Goal: Information Seeking & Learning: Find specific fact

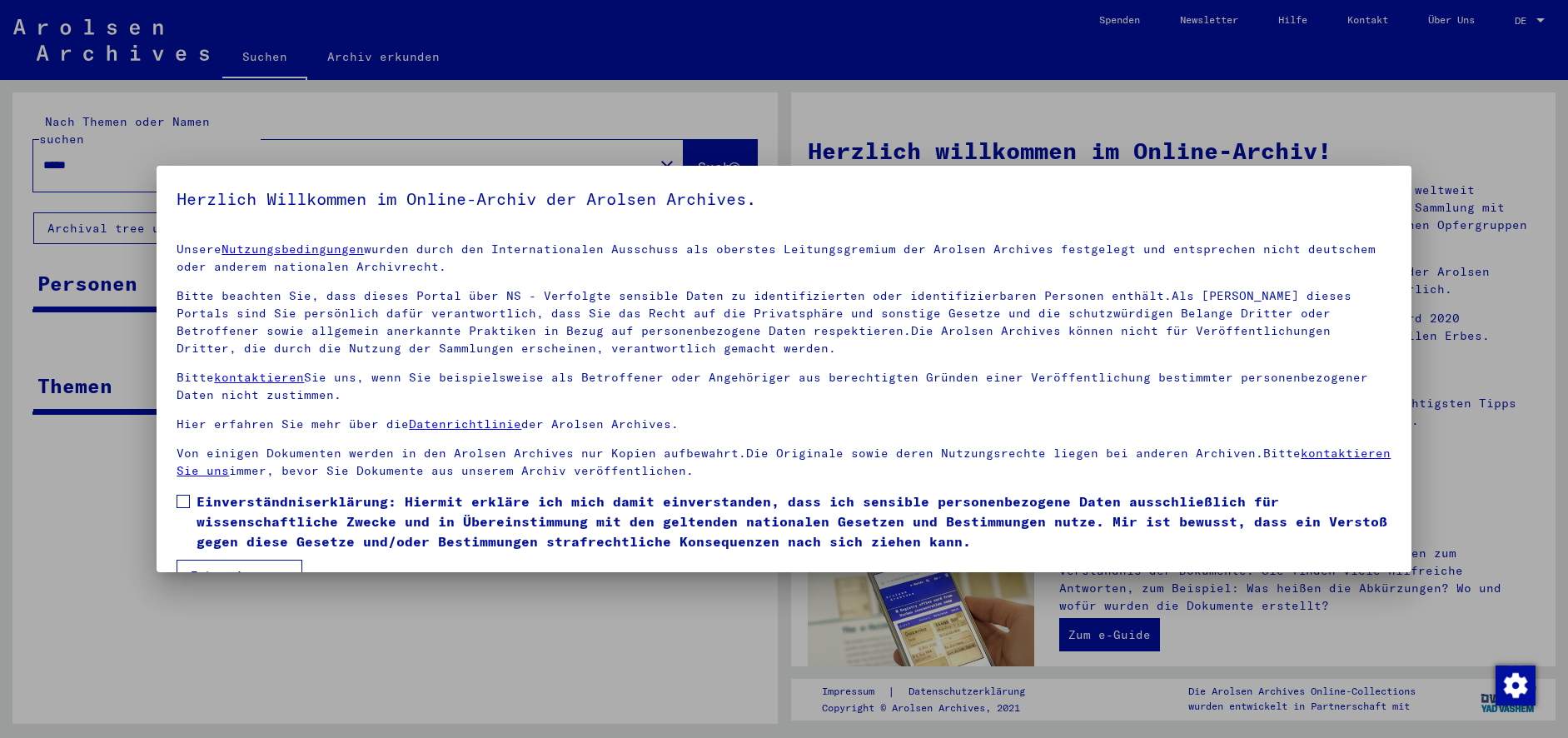
scroll to position [40, 0]
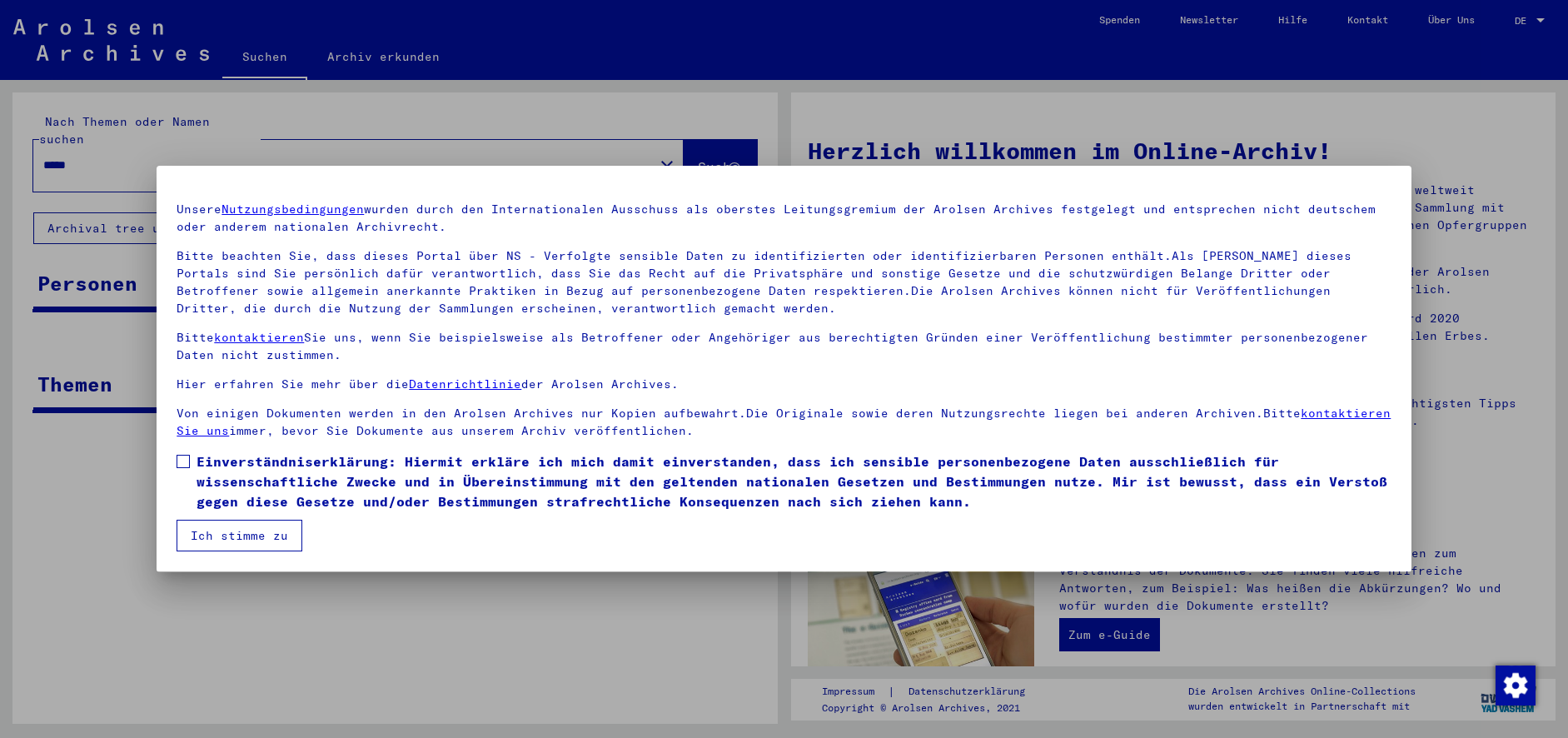
click at [181, 461] on span at bounding box center [183, 461] width 14 height 14
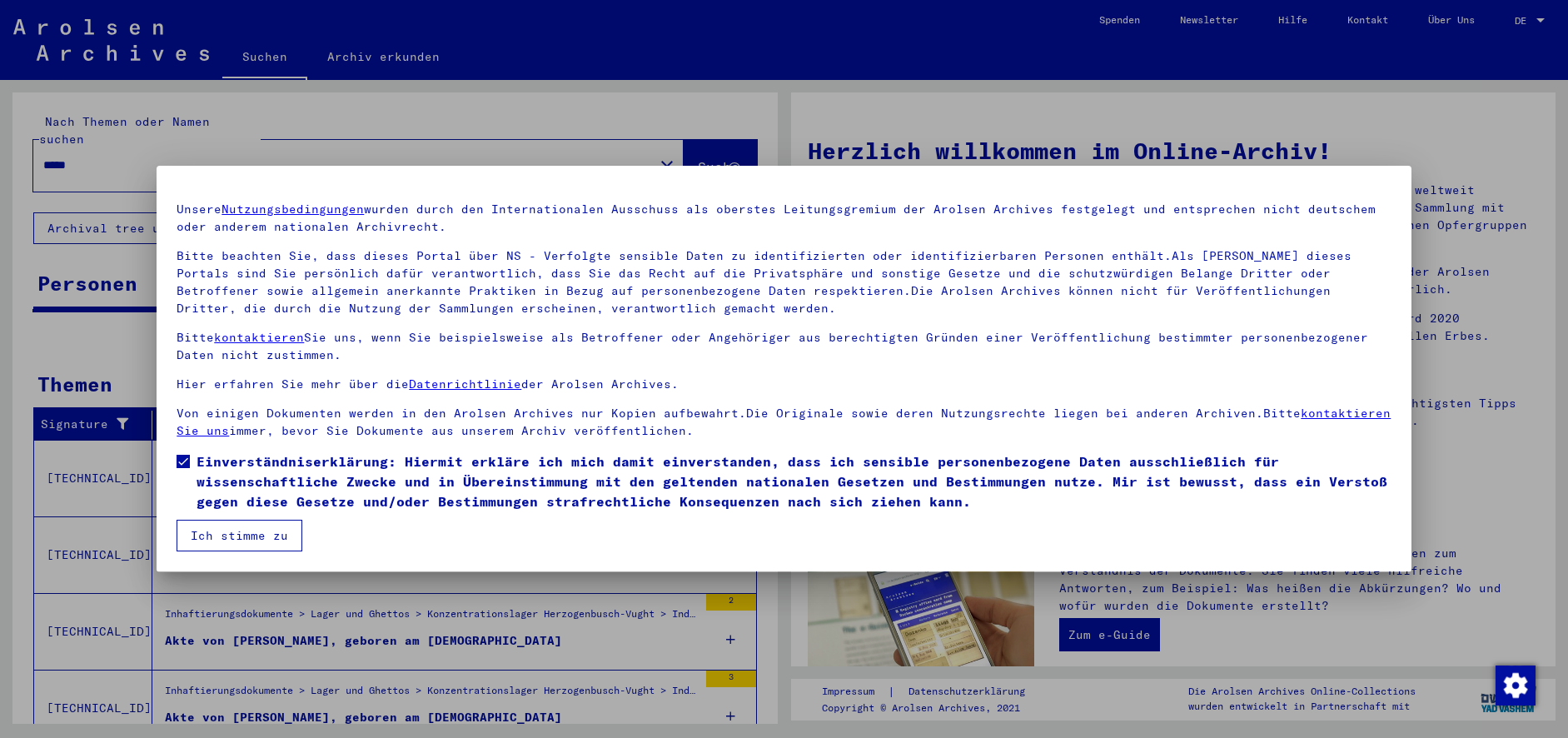
click at [223, 540] on button "Ich stimme zu" at bounding box center [239, 535] width 125 height 32
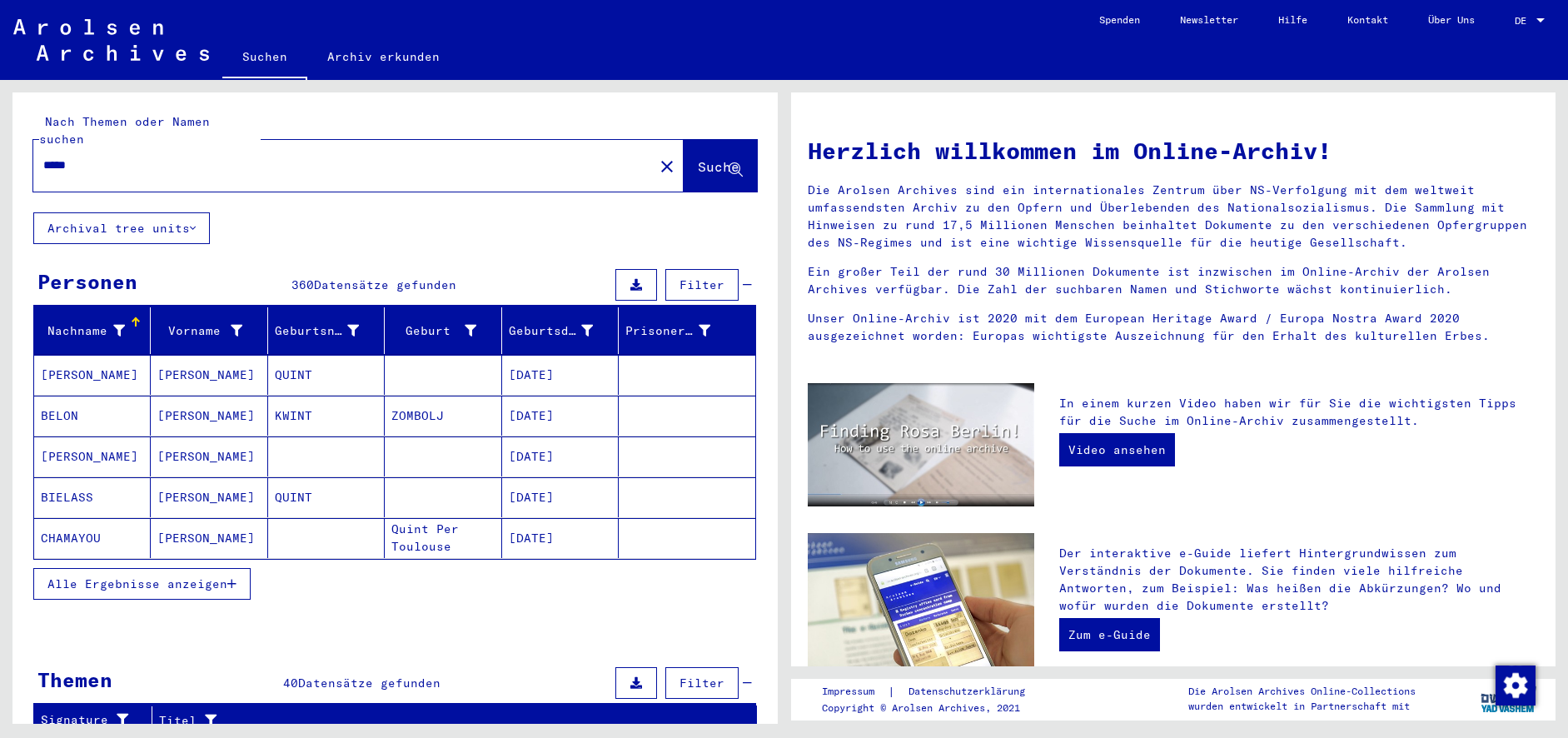
click at [277, 160] on div "*****" at bounding box center [333, 165] width 600 height 37
click at [285, 156] on input "*****" at bounding box center [338, 165] width 590 height 17
type input "**********"
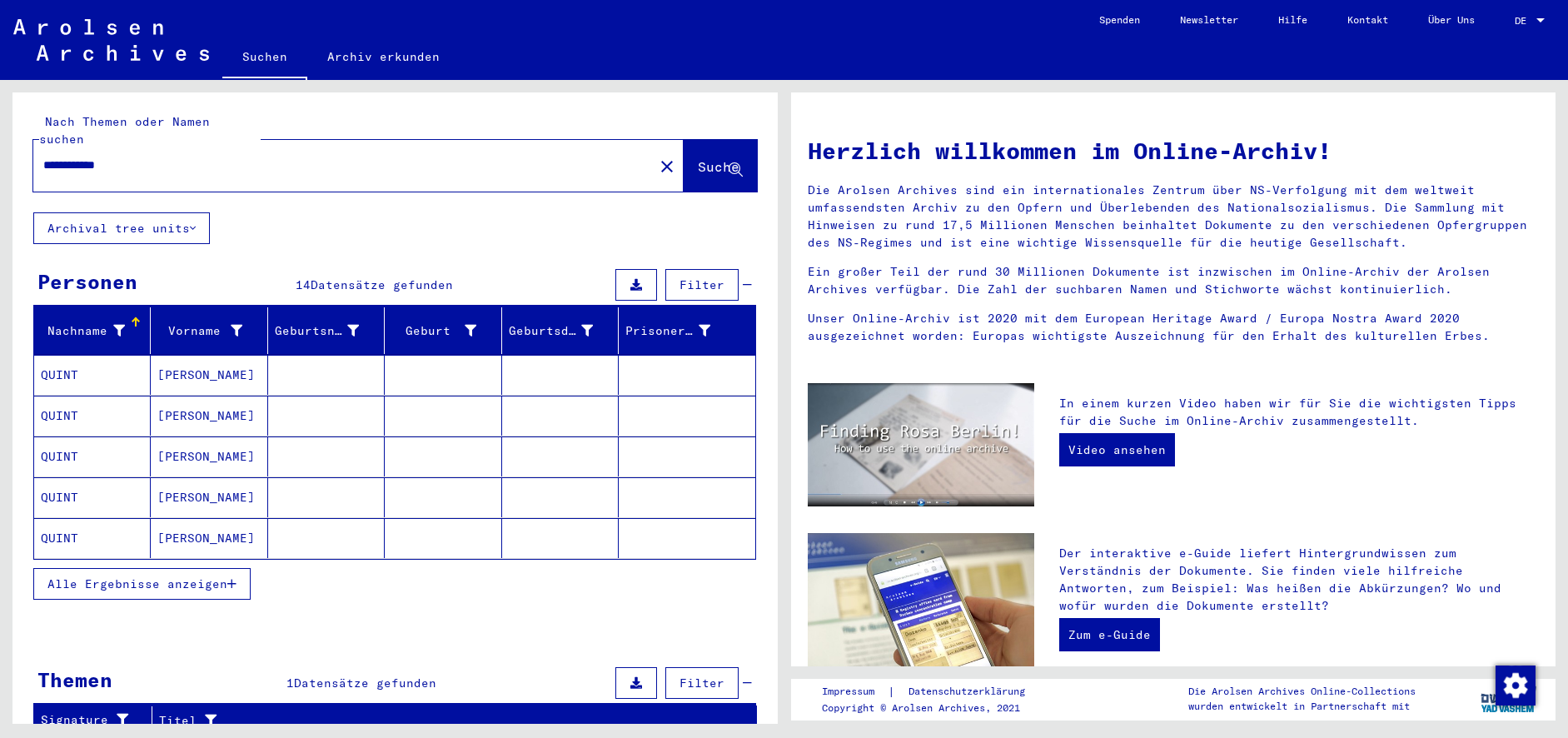
scroll to position [23, 0]
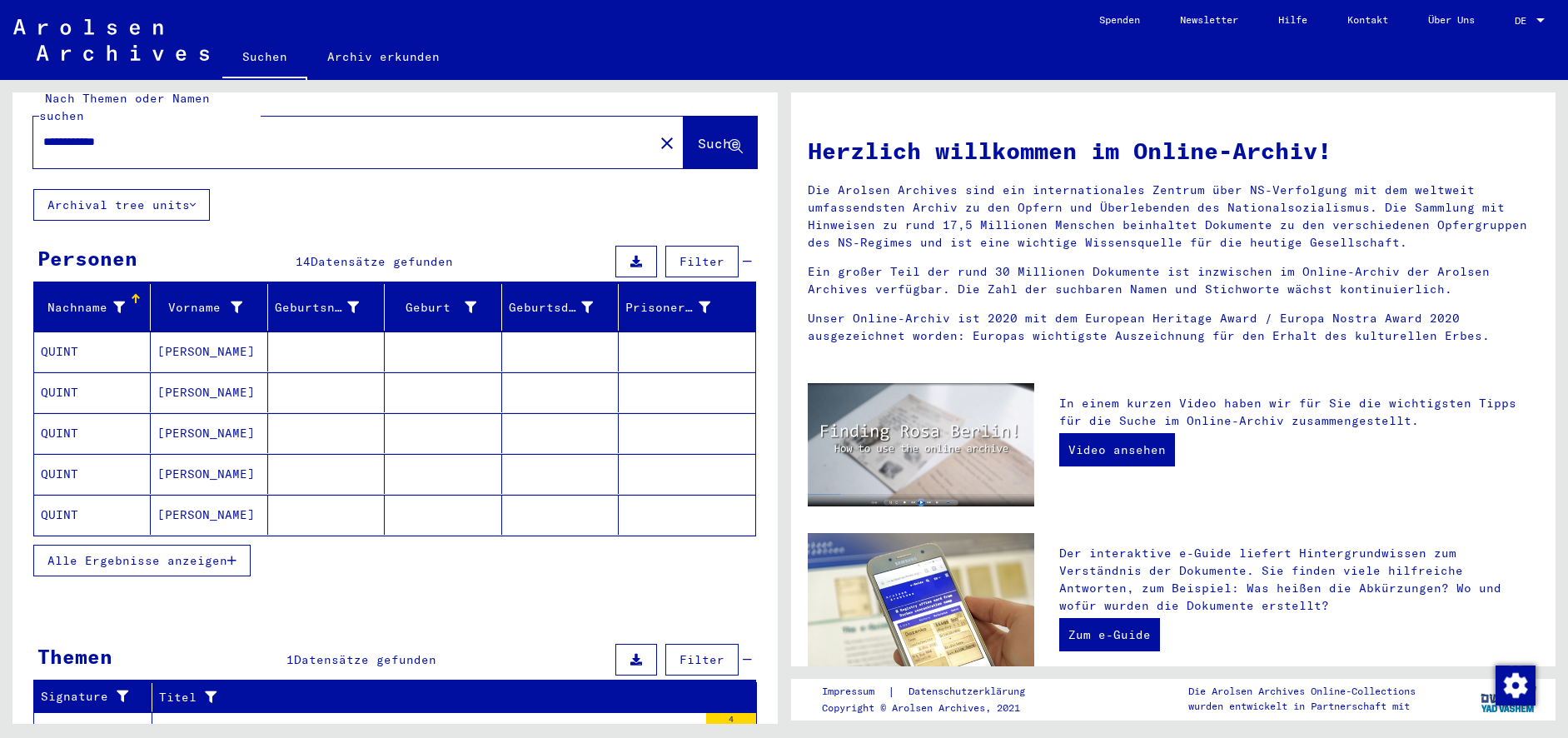
click at [70, 495] on mat-cell "QUINT" at bounding box center [91, 515] width 116 height 40
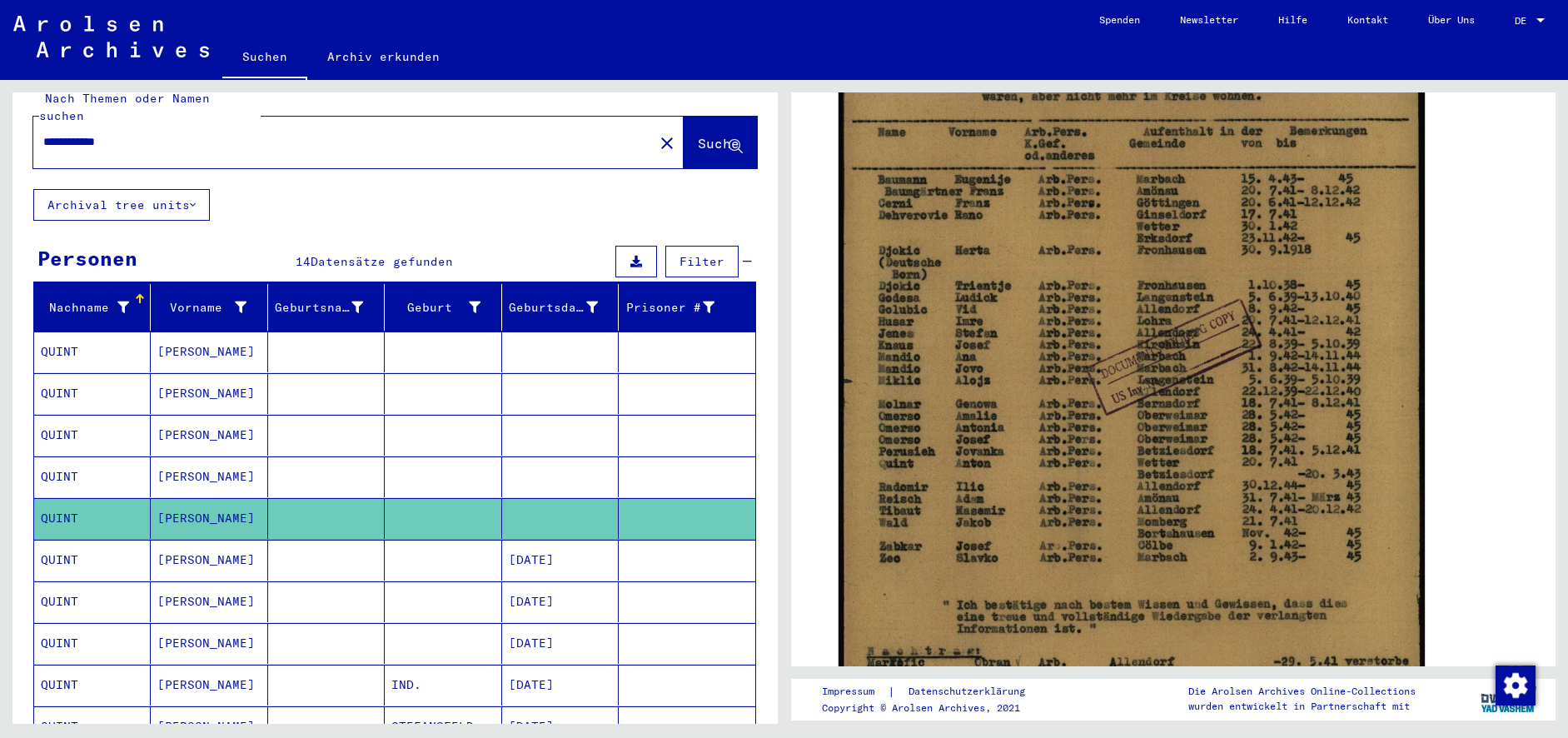
scroll to position [45, 0]
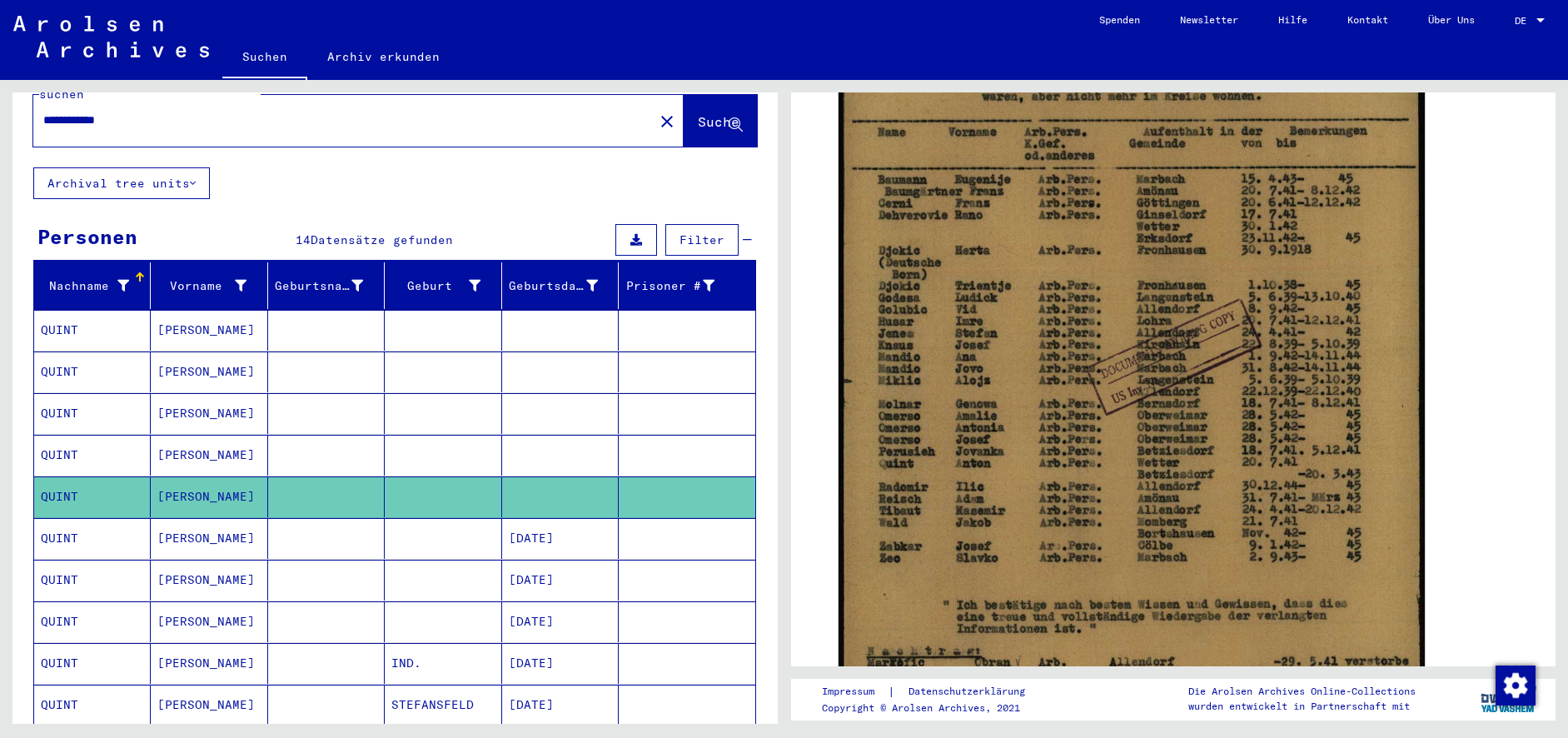
click at [195, 684] on mat-cell "[PERSON_NAME]" at bounding box center [209, 704] width 116 height 41
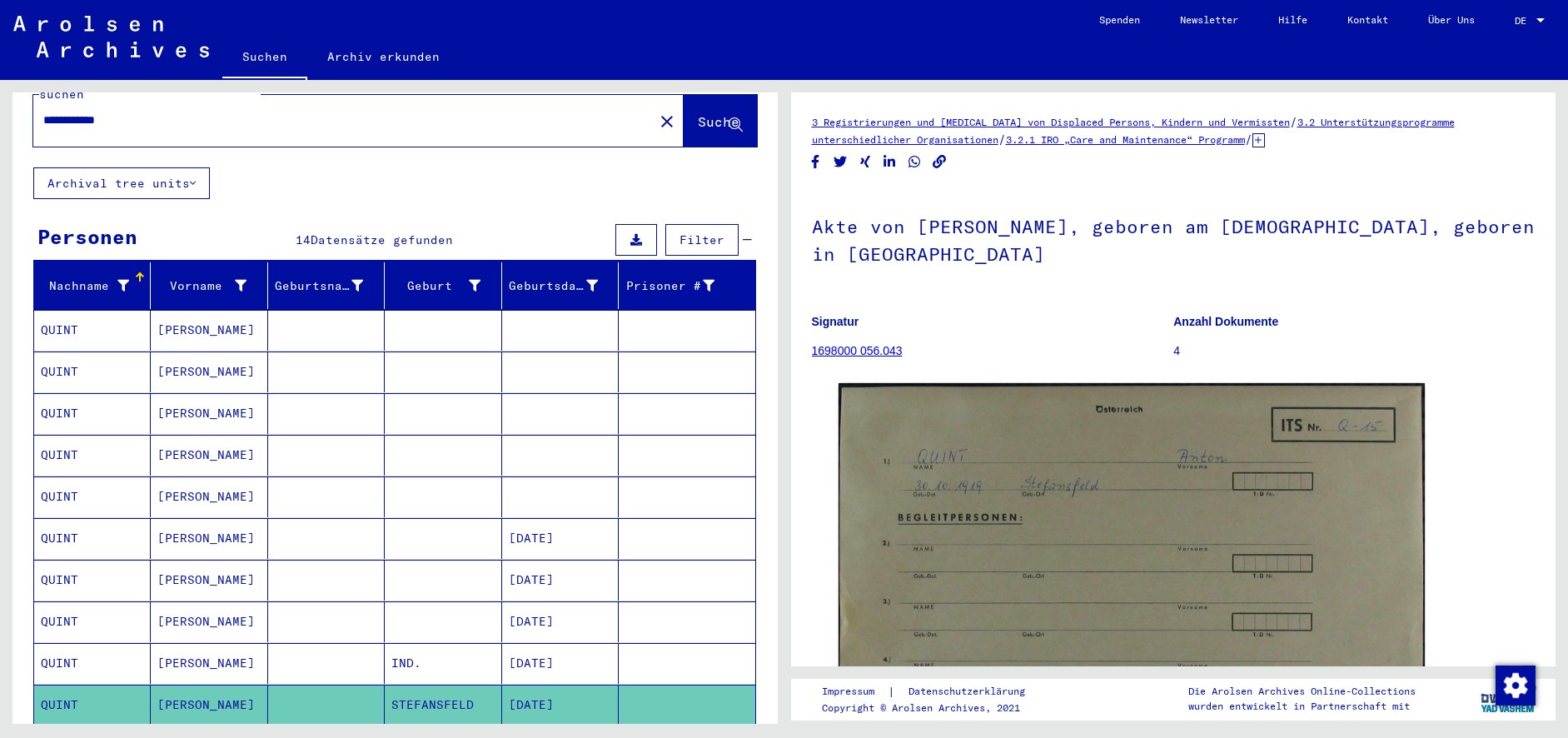
click at [866, 353] on link "1698000 056.043" at bounding box center [857, 350] width 91 height 14
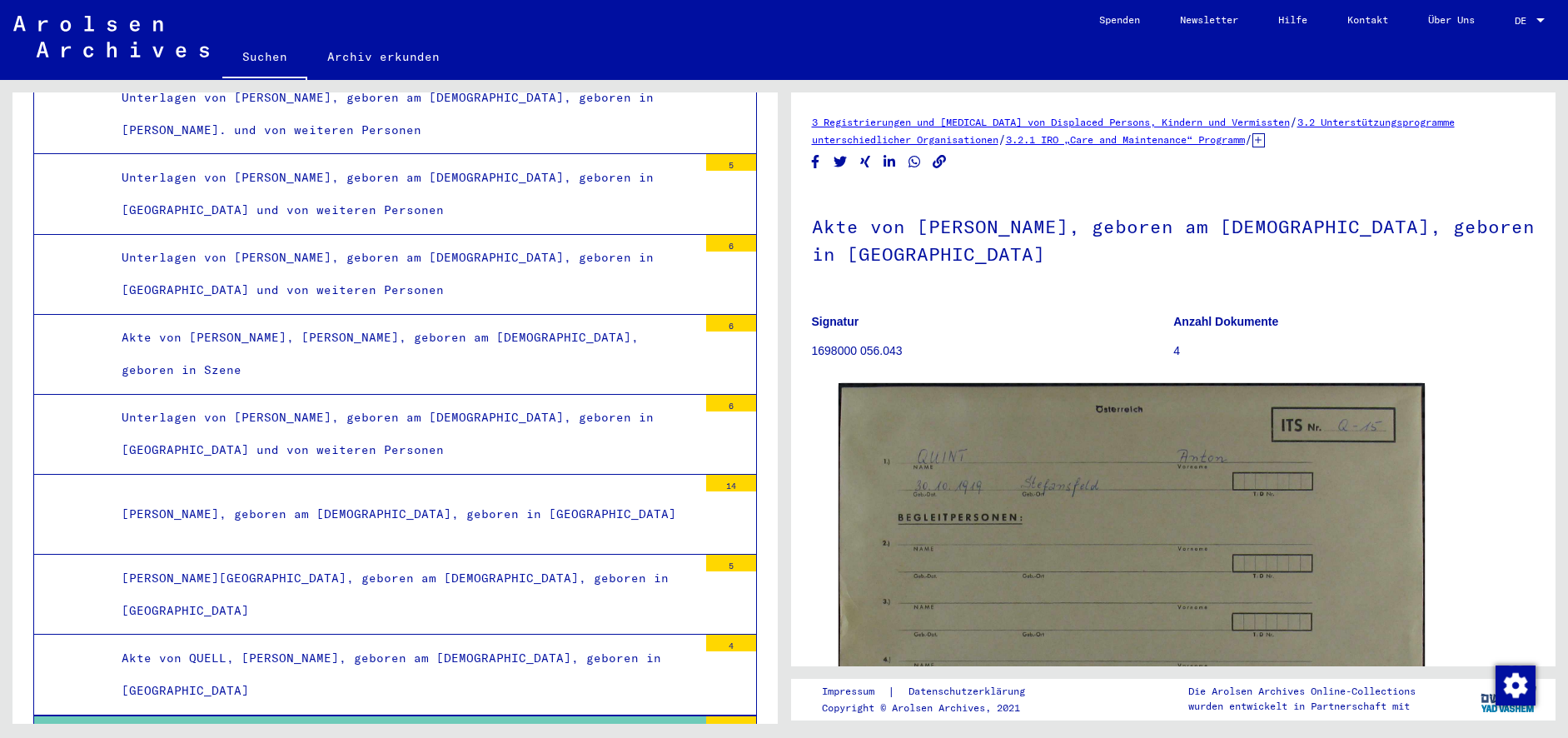
click at [1226, 350] on p "4" at bounding box center [1354, 350] width 361 height 17
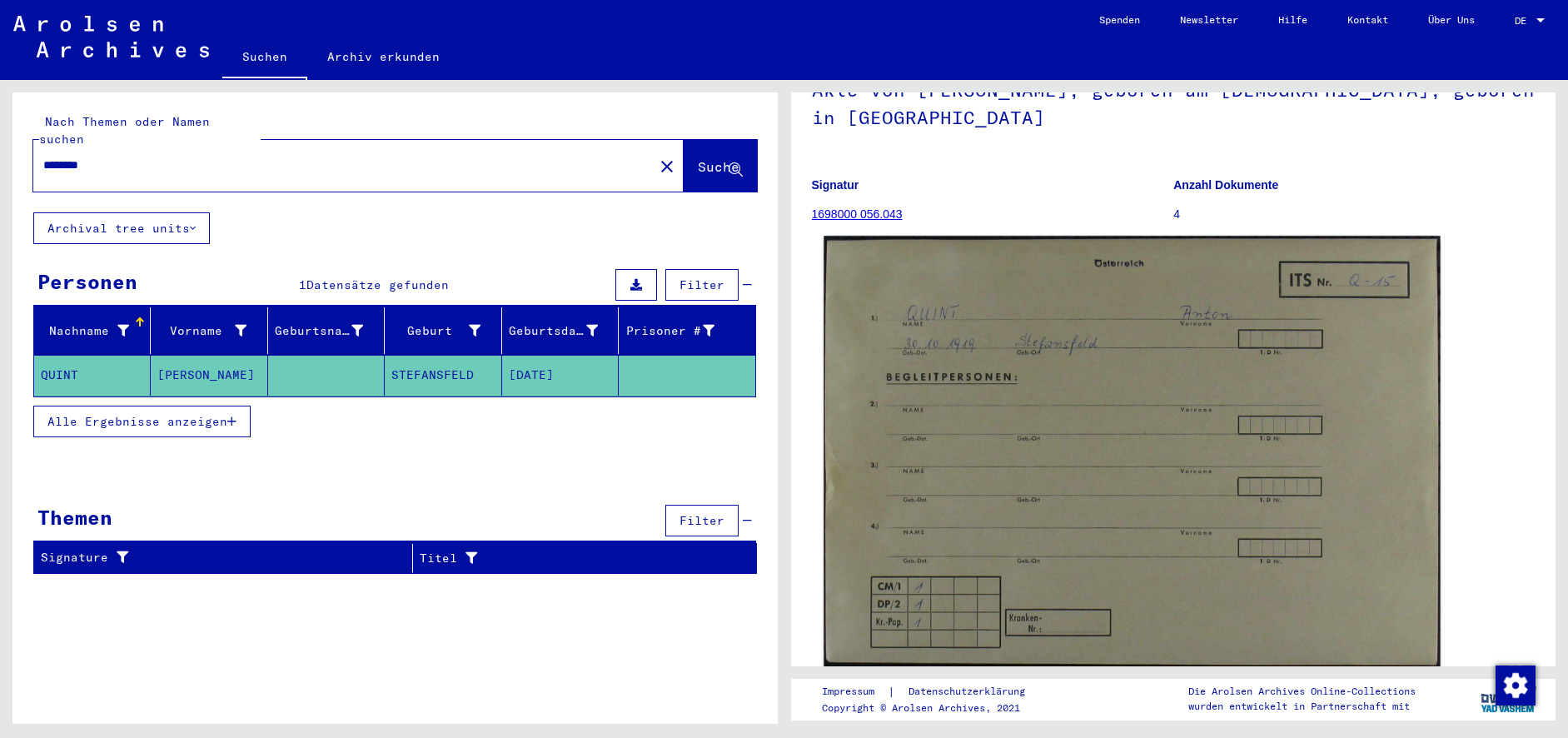
scroll to position [274, 0]
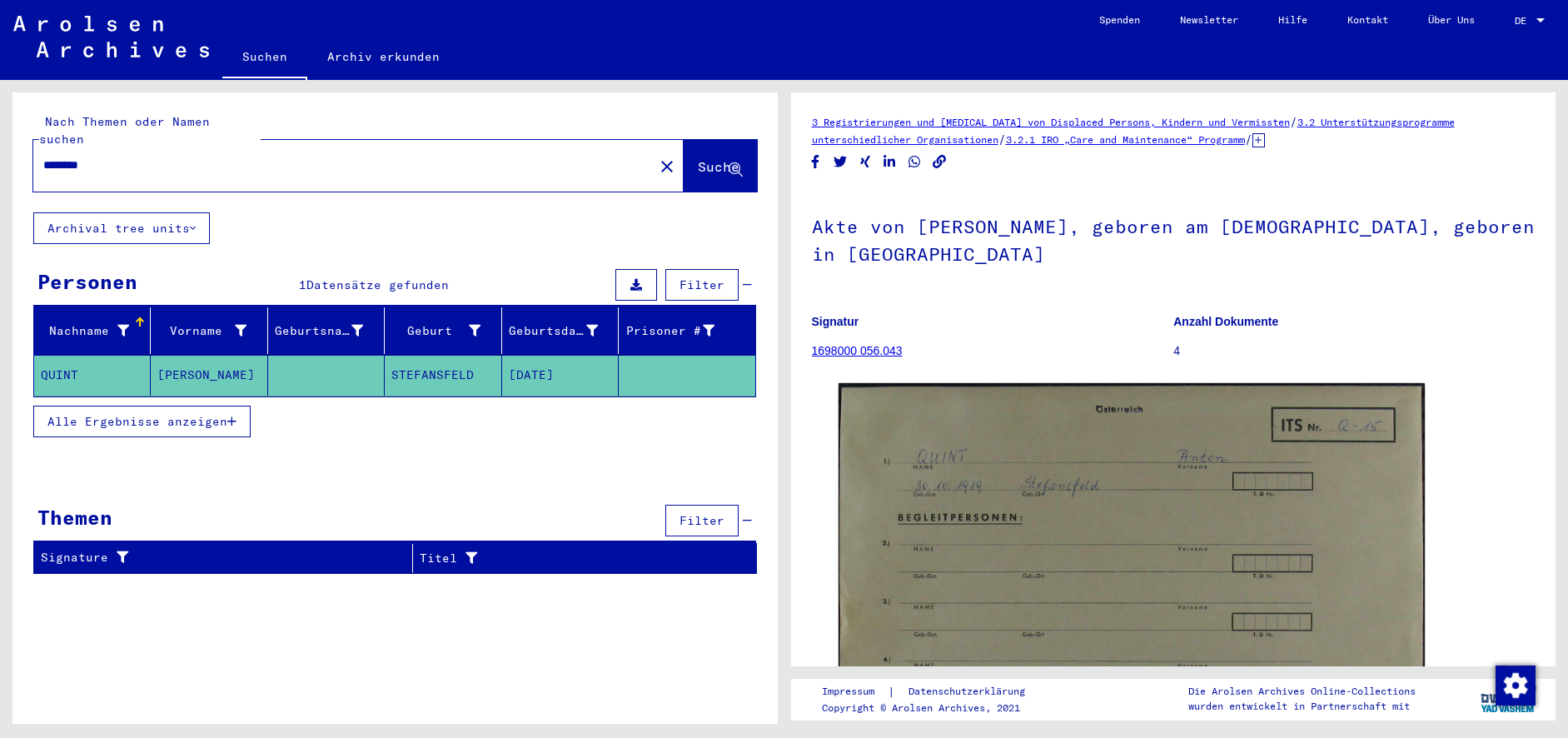
type input "**********"
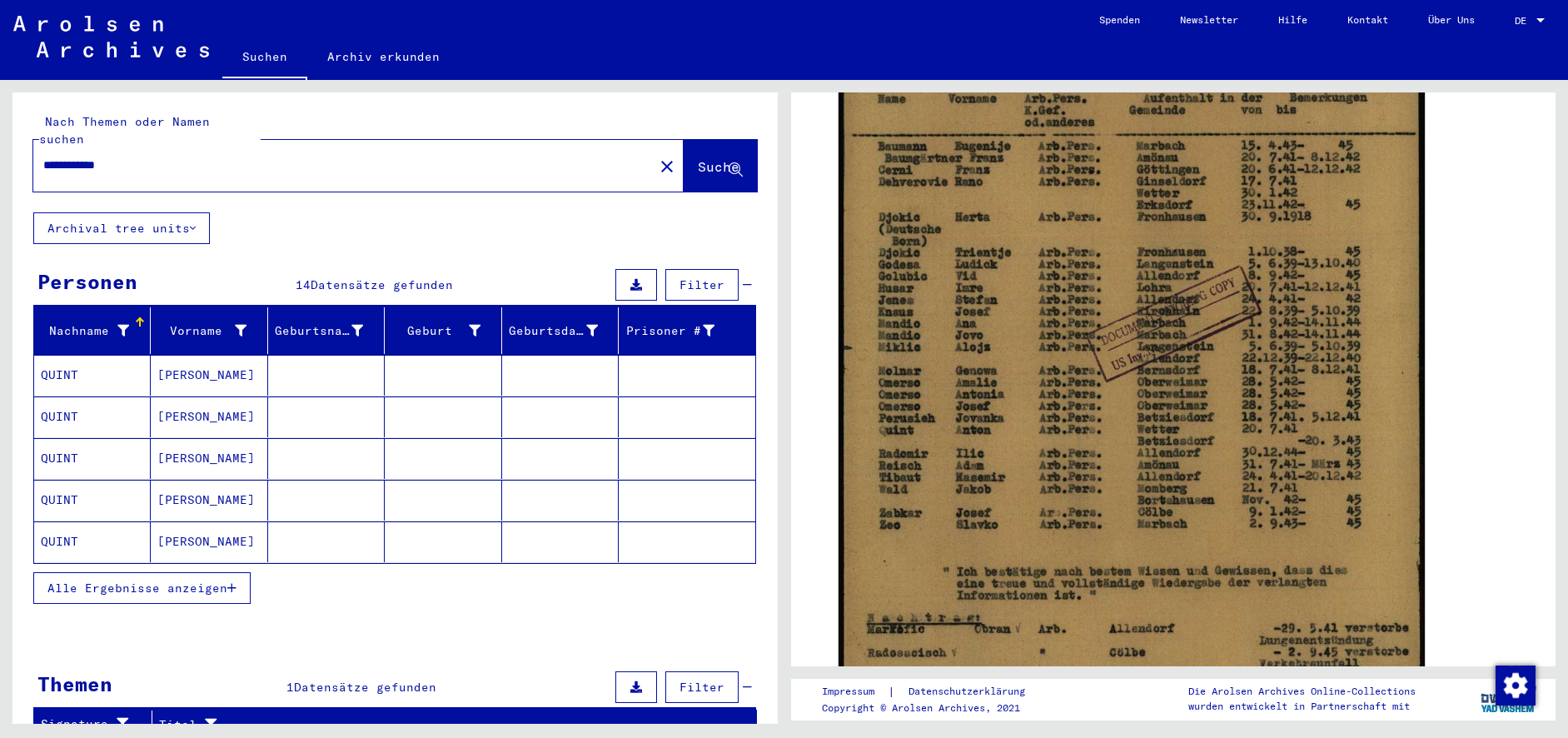
scroll to position [125, 0]
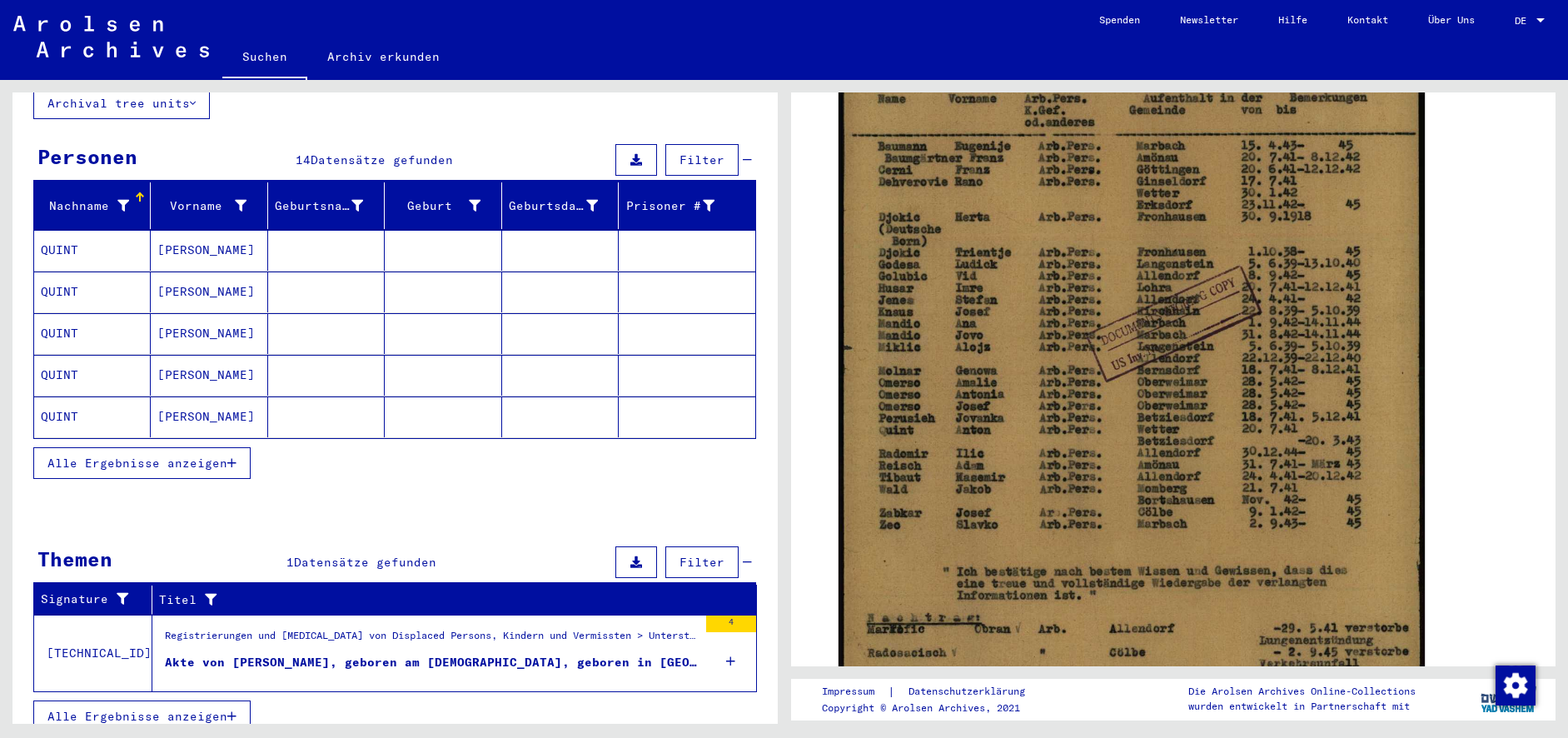
click at [177, 447] on button "Alle Ergebnisse anzeigen" at bounding box center [142, 463] width 218 height 32
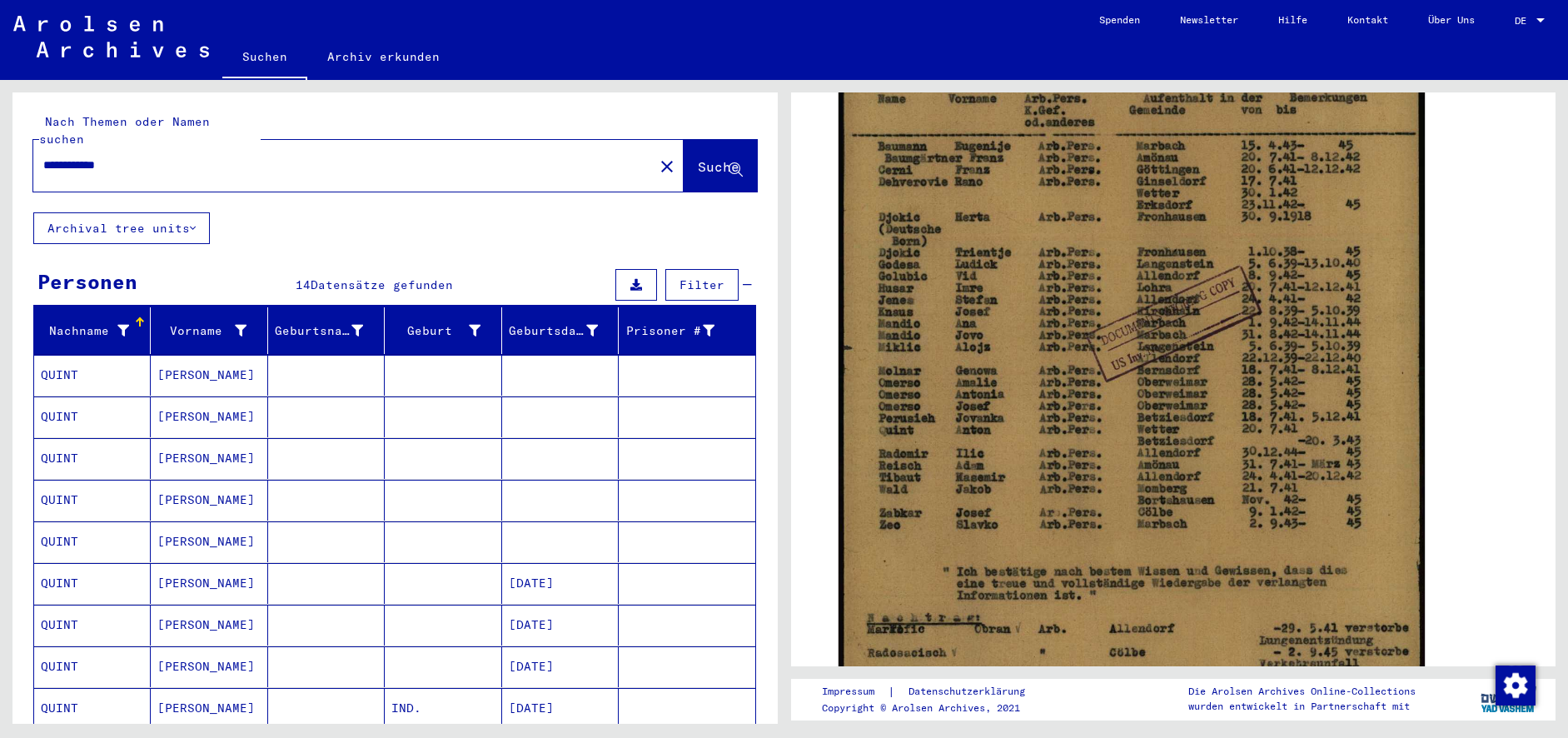
scroll to position [350, 0]
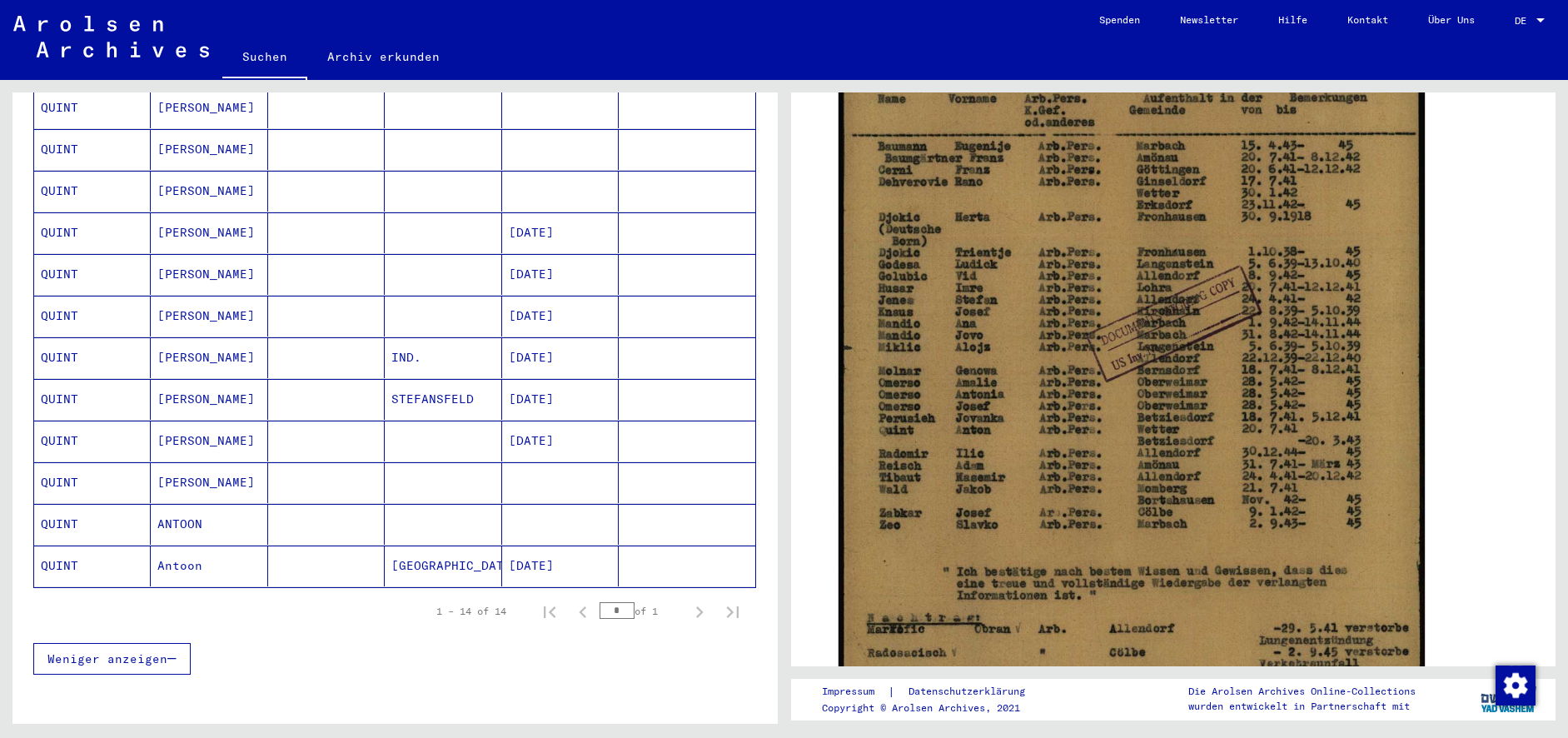
click at [433, 379] on mat-cell "STEFANSFELD" at bounding box center [443, 399] width 116 height 41
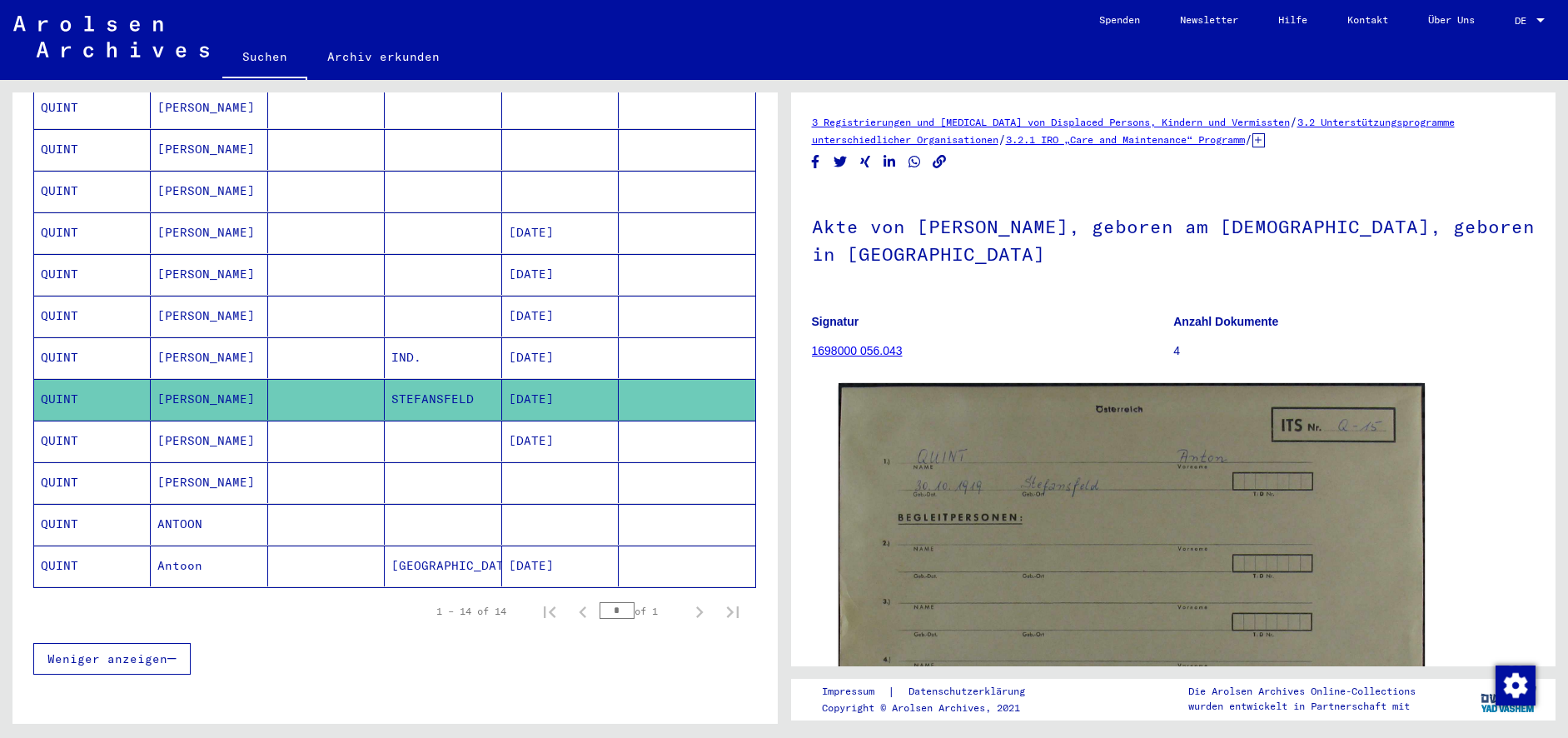
click at [1174, 319] on b "Anzahl Dokumente" at bounding box center [1226, 321] width 105 height 14
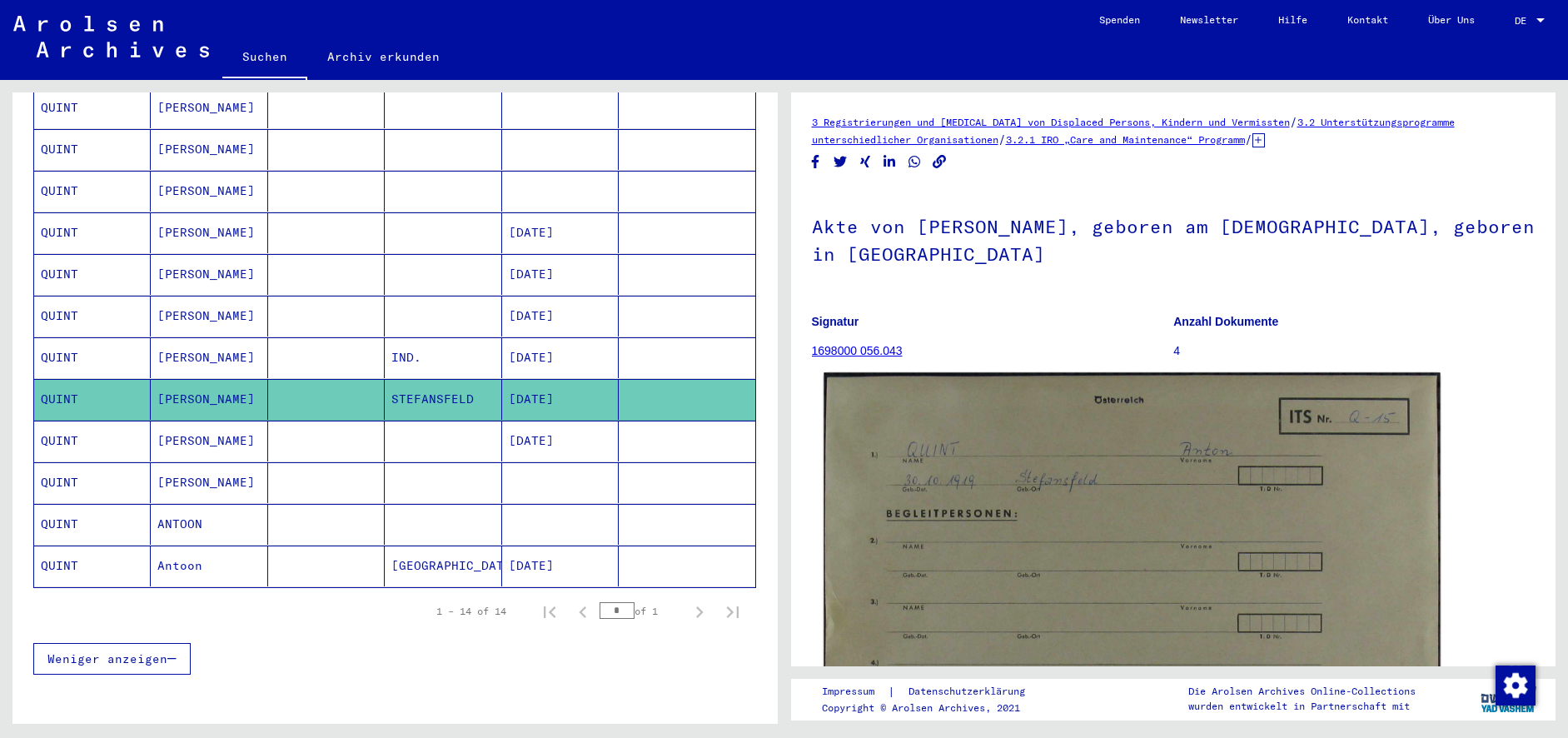
click at [1111, 456] on img at bounding box center [1132, 588] width 617 height 432
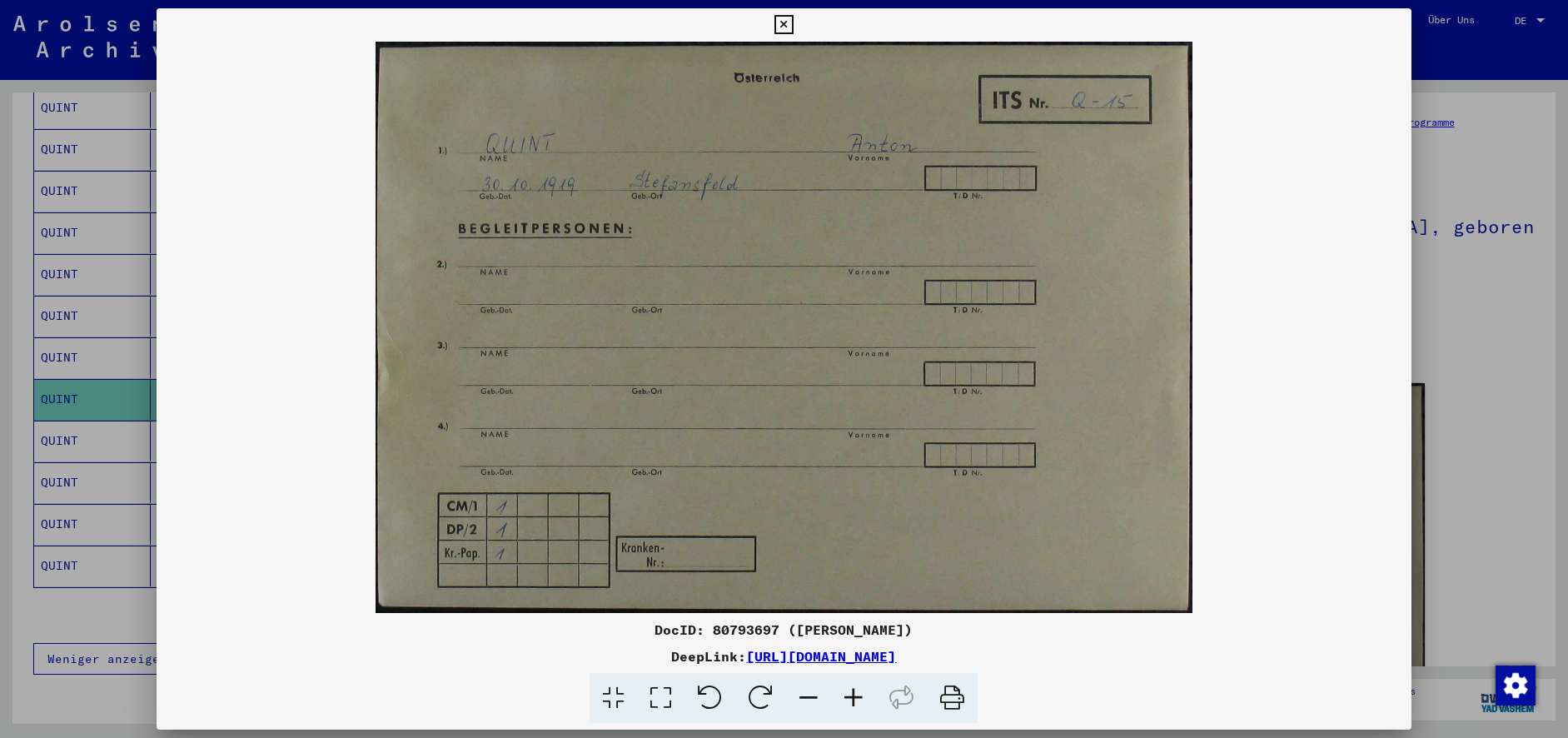
click at [746, 660] on link "[URL][DOMAIN_NAME]" at bounding box center [822, 656] width 150 height 16
click at [1418, 232] on div at bounding box center [784, 369] width 1568 height 738
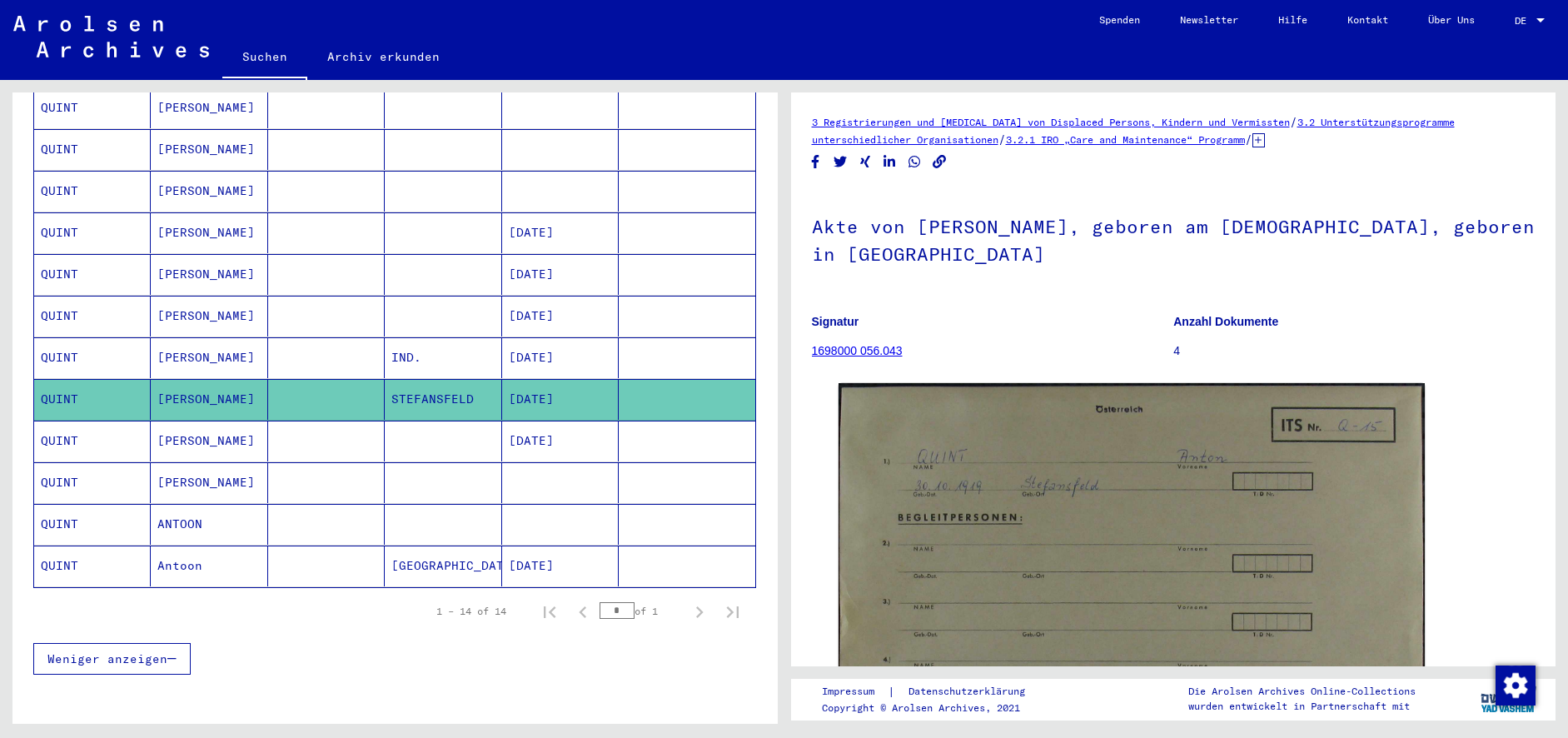
click at [945, 160] on icon "Copy link" at bounding box center [940, 161] width 14 height 14
click at [1125, 135] on link "3.2.1 IRO „Care and Maintenance“ Programm" at bounding box center [1125, 140] width 239 height 13
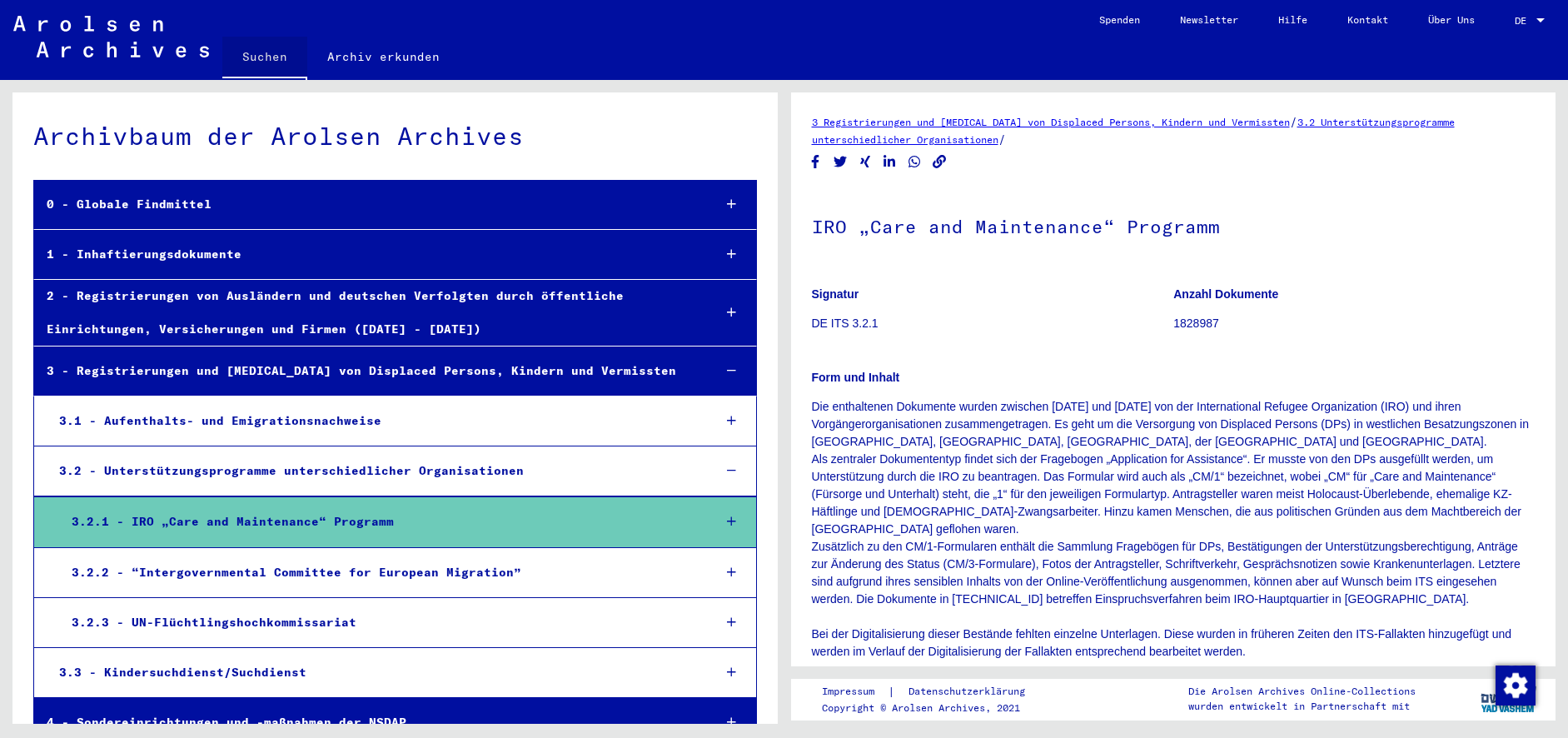
click at [274, 54] on link "Suchen" at bounding box center [264, 58] width 85 height 43
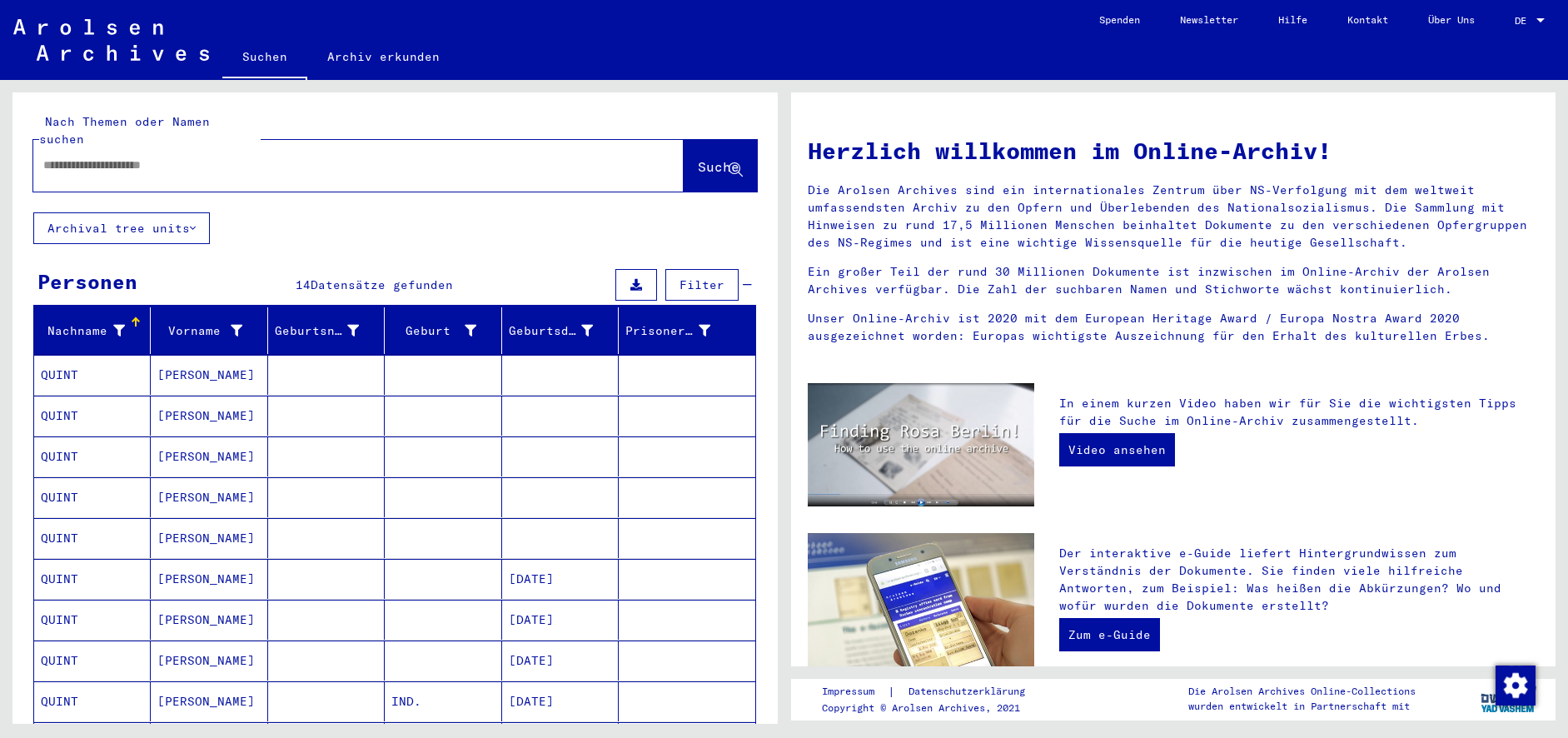
click at [270, 156] on input "text" at bounding box center [338, 165] width 590 height 17
type input "*****"
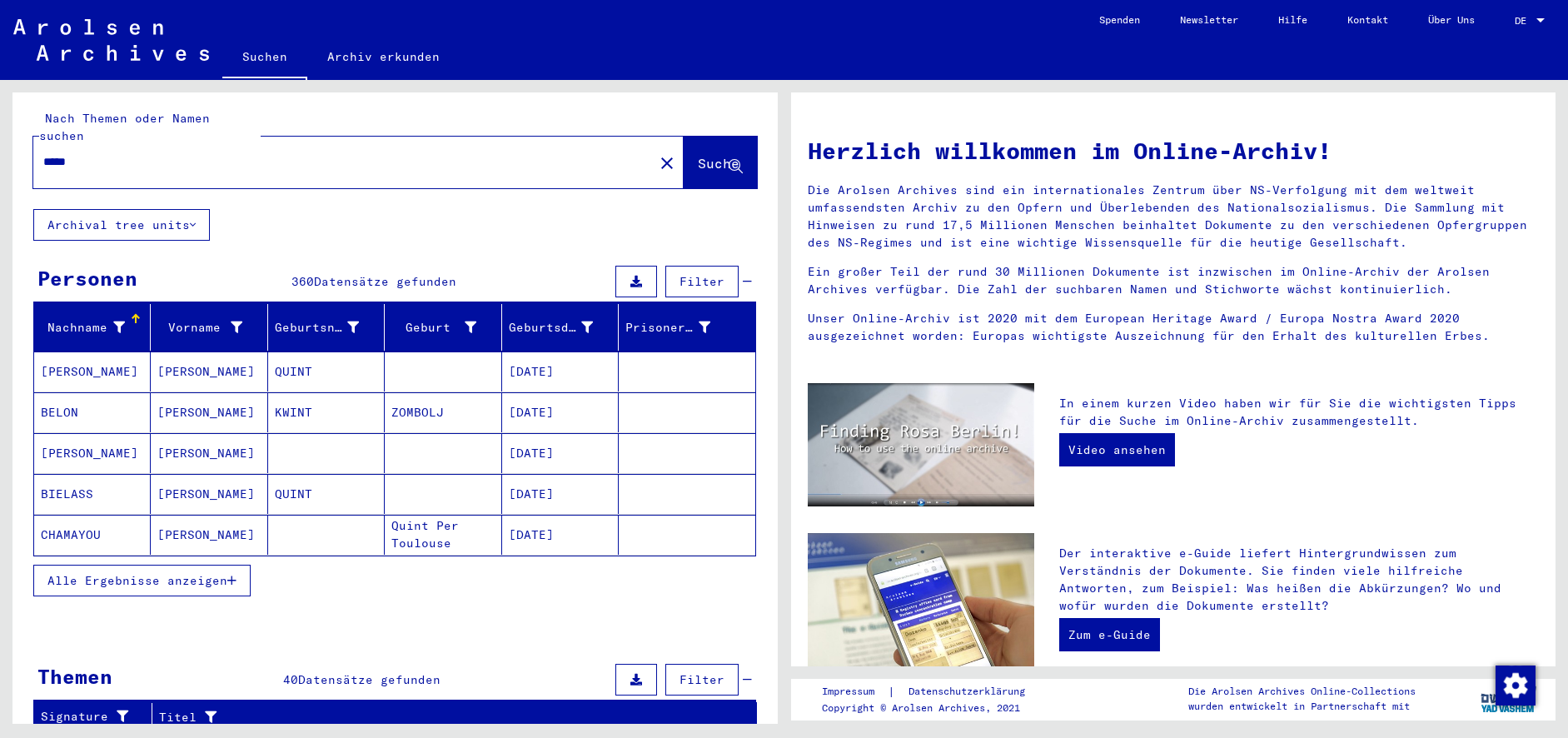
scroll to position [6, 0]
